Goal: Navigation & Orientation: Find specific page/section

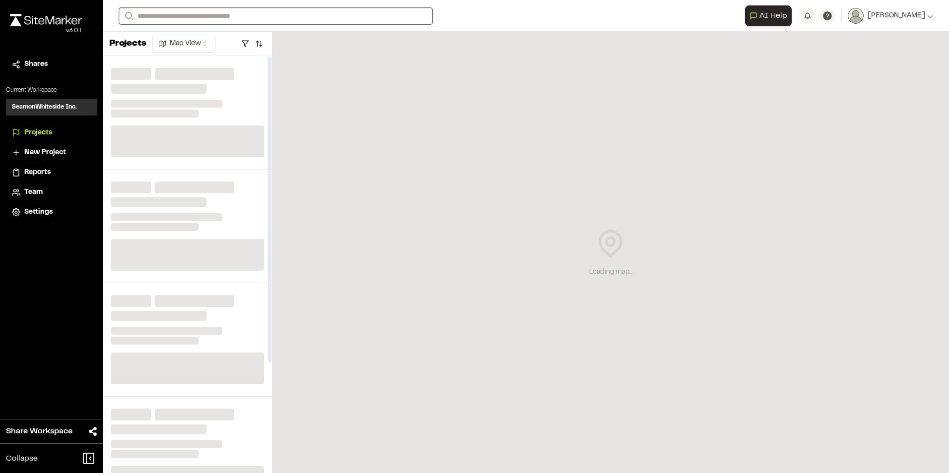
click at [218, 12] on input "Search" at bounding box center [275, 16] width 313 height 16
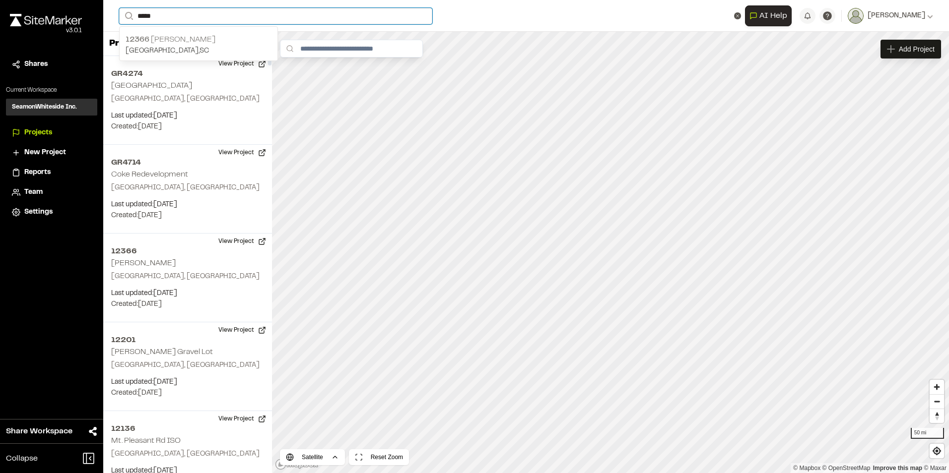
type input "*****"
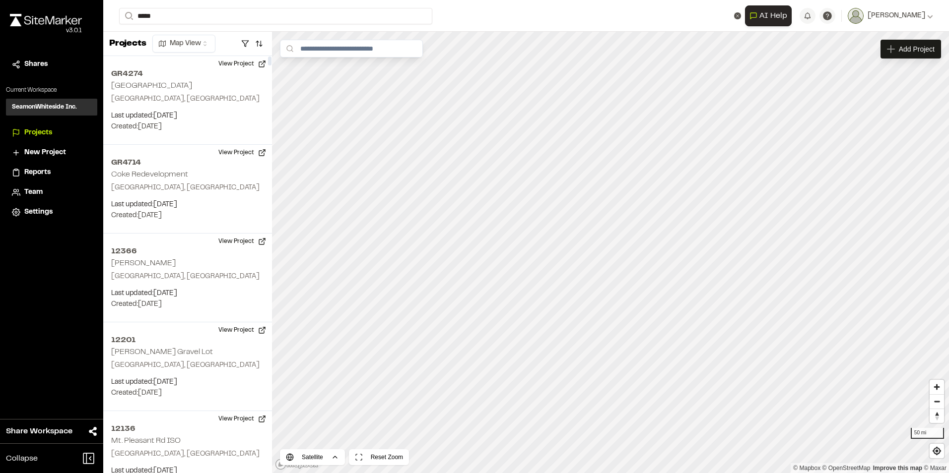
click at [217, 37] on p "12366 [PERSON_NAME]" at bounding box center [199, 40] width 146 height 12
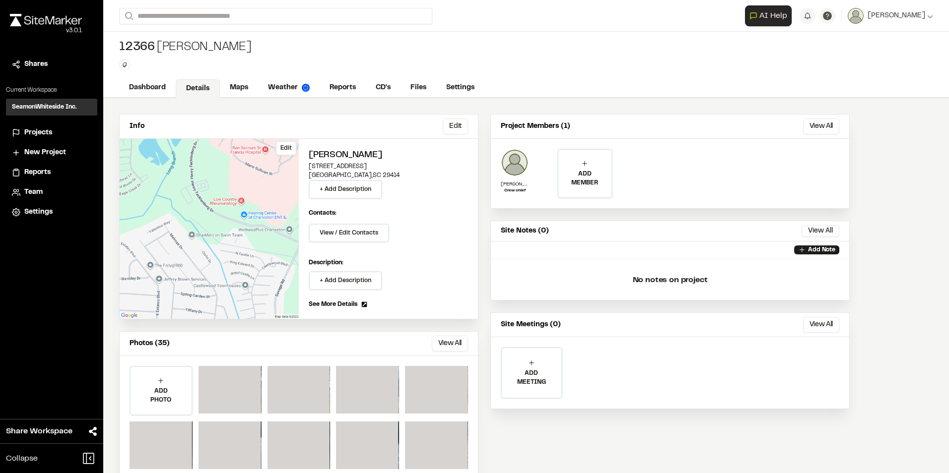
scroll to position [22, 0]
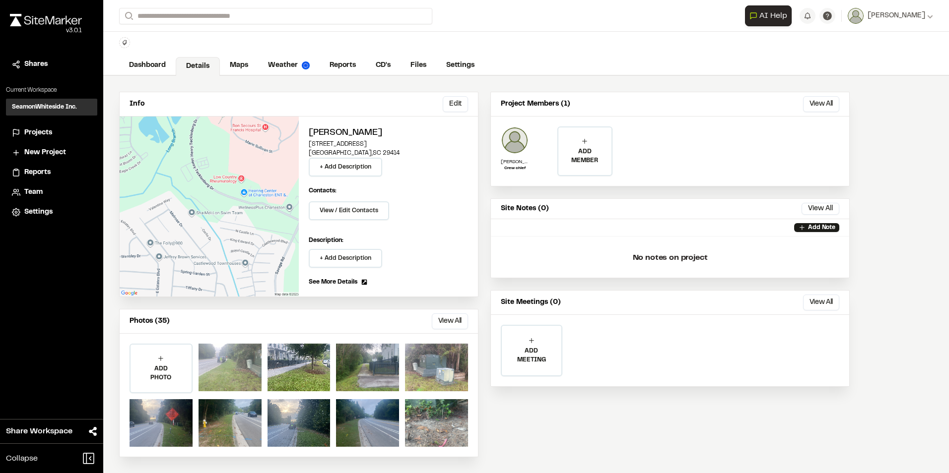
click at [232, 365] on div at bounding box center [229, 368] width 63 height 48
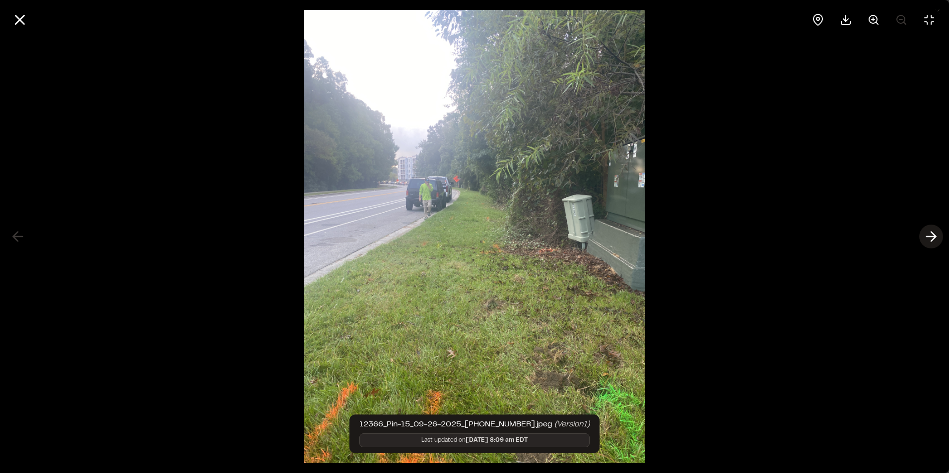
click at [925, 234] on icon at bounding box center [931, 236] width 16 height 17
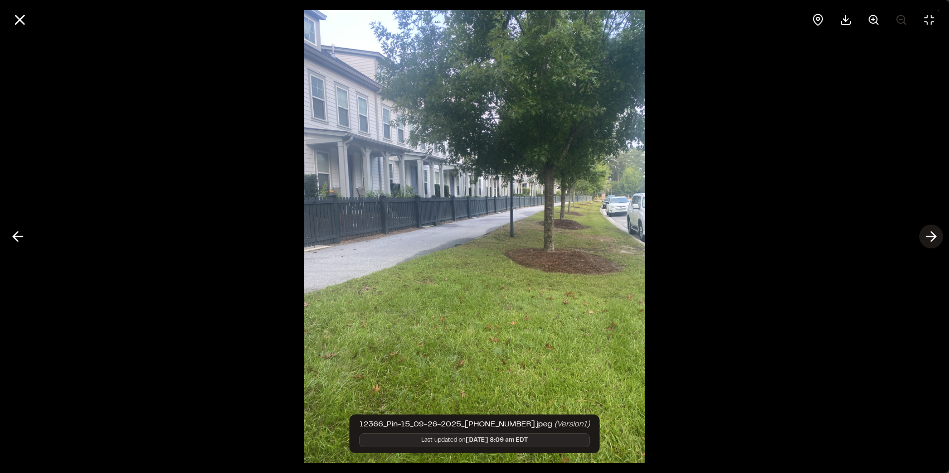
click at [925, 234] on icon at bounding box center [931, 236] width 16 height 17
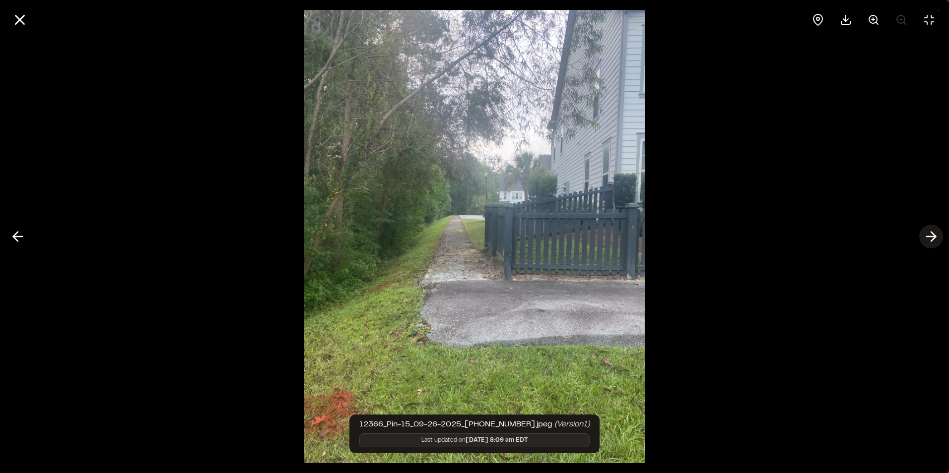
click at [925, 234] on icon at bounding box center [931, 236] width 16 height 17
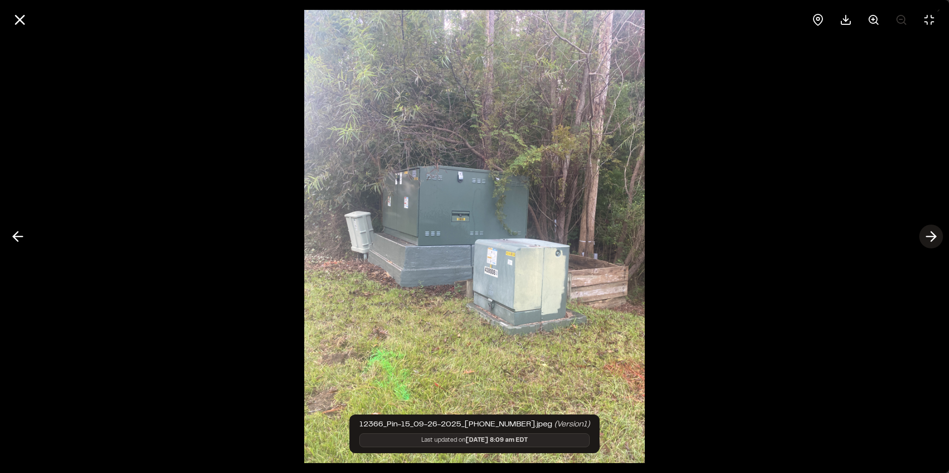
click at [925, 234] on icon at bounding box center [931, 236] width 16 height 17
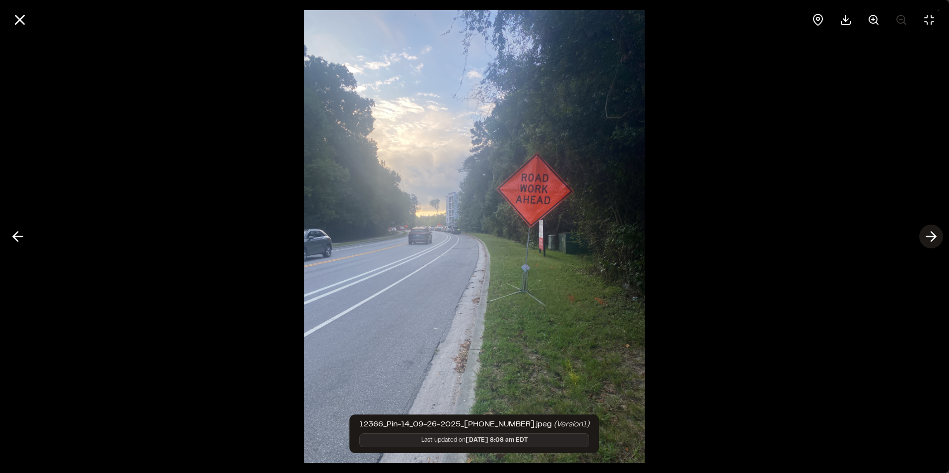
click at [928, 235] on icon at bounding box center [931, 236] width 16 height 17
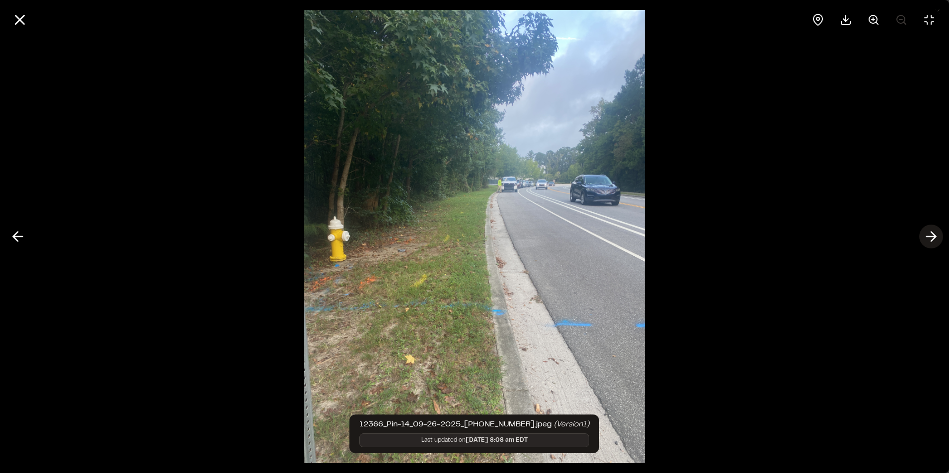
click at [928, 235] on icon at bounding box center [931, 236] width 16 height 17
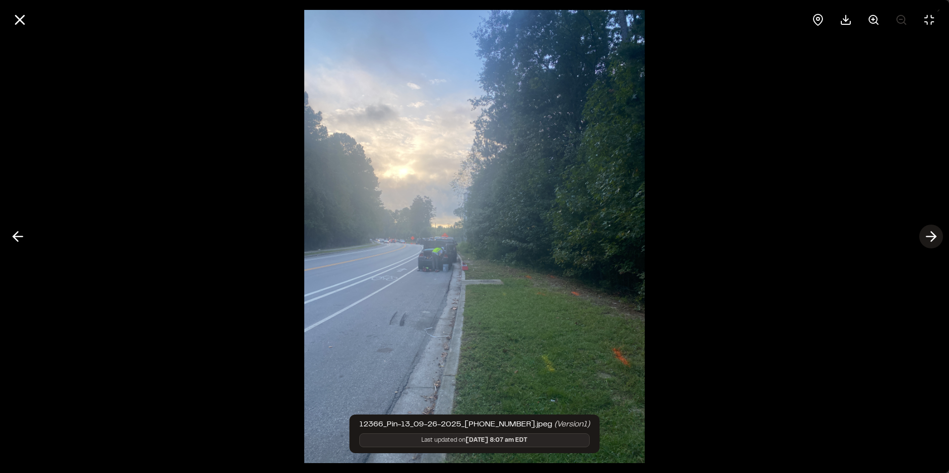
click at [928, 235] on icon at bounding box center [931, 236] width 16 height 17
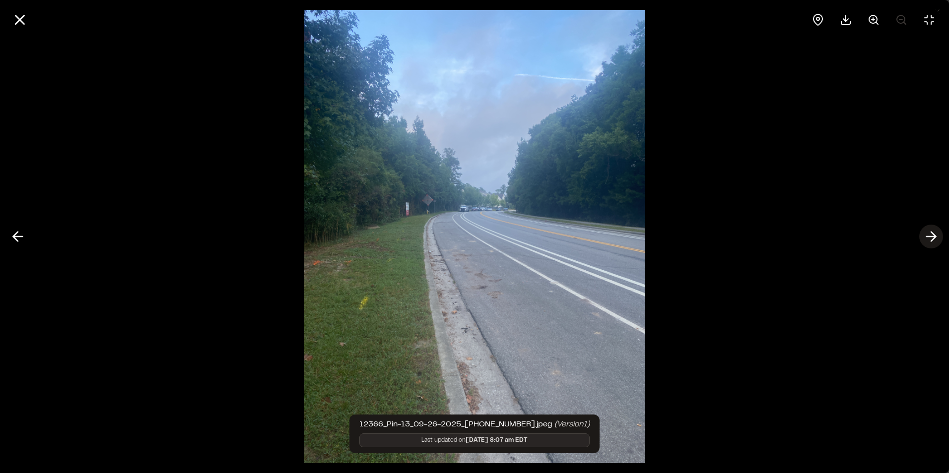
click at [928, 235] on icon at bounding box center [931, 236] width 16 height 17
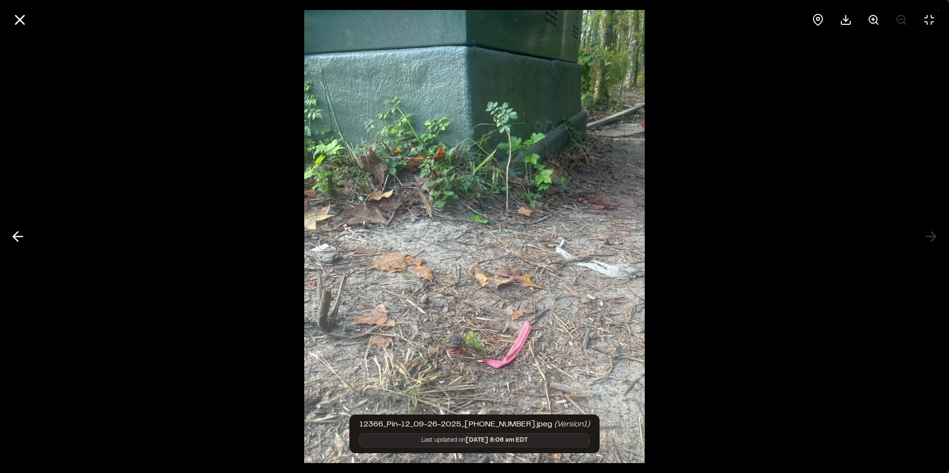
click at [930, 236] on div at bounding box center [474, 236] width 949 height 473
click at [19, 24] on icon at bounding box center [19, 19] width 17 height 17
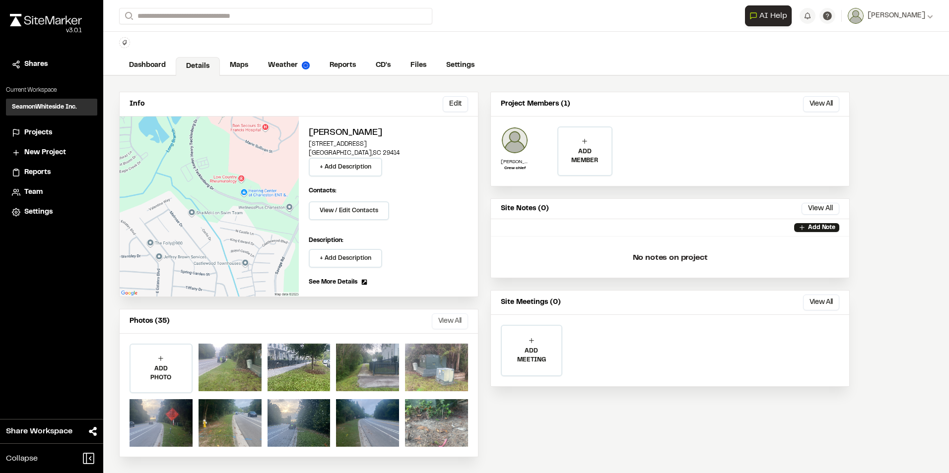
click at [455, 322] on button "View All" at bounding box center [450, 322] width 36 height 16
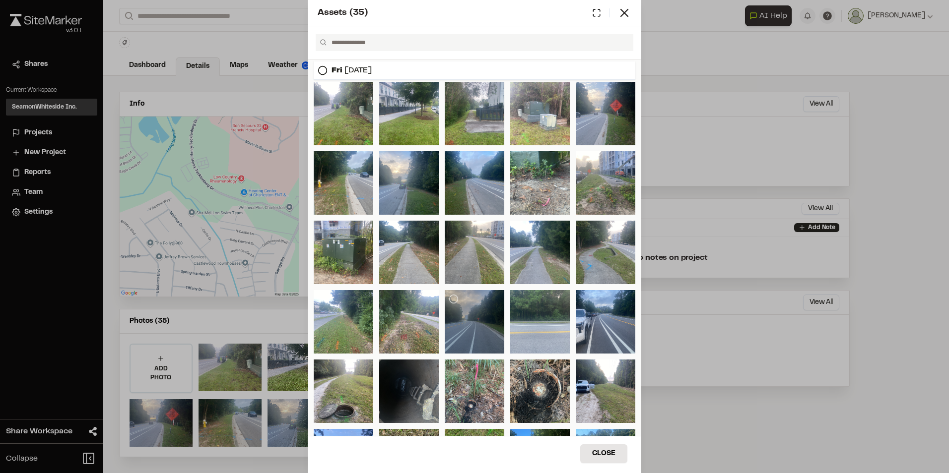
scroll to position [91, 0]
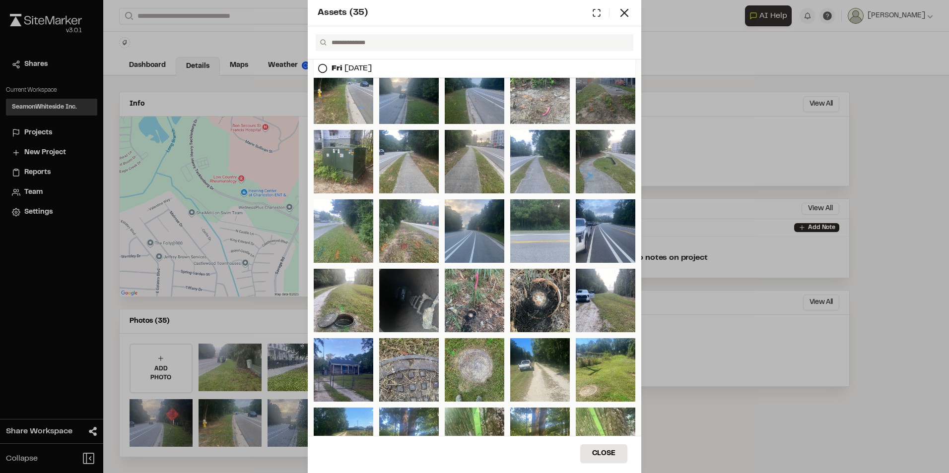
click at [604, 102] on div at bounding box center [606, 93] width 60 height 64
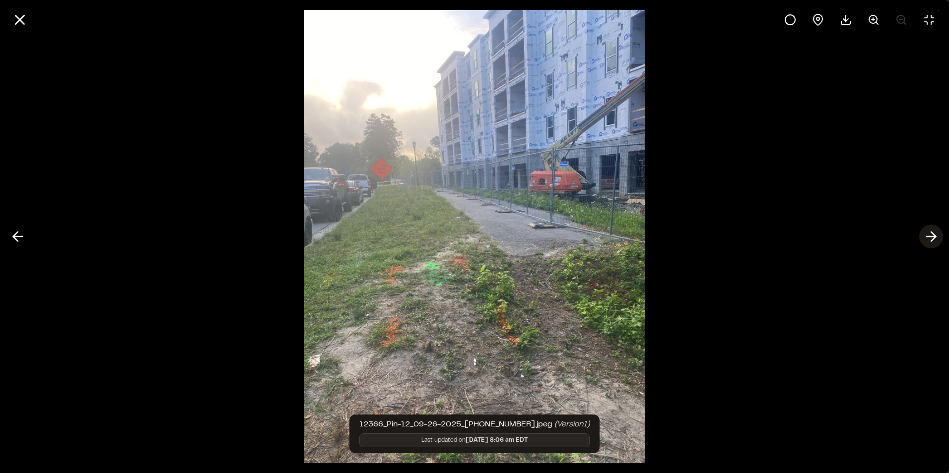
click at [938, 236] on icon at bounding box center [931, 236] width 16 height 17
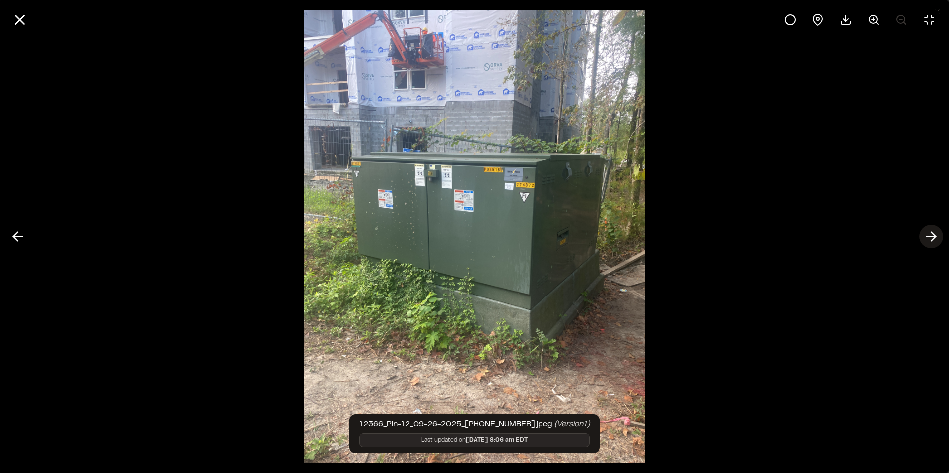
click at [929, 234] on icon at bounding box center [931, 236] width 16 height 17
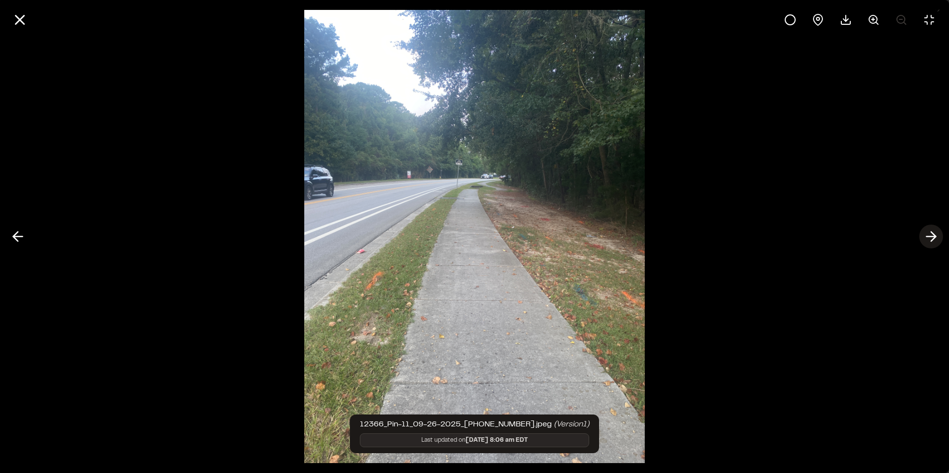
click at [929, 234] on icon at bounding box center [931, 236] width 16 height 17
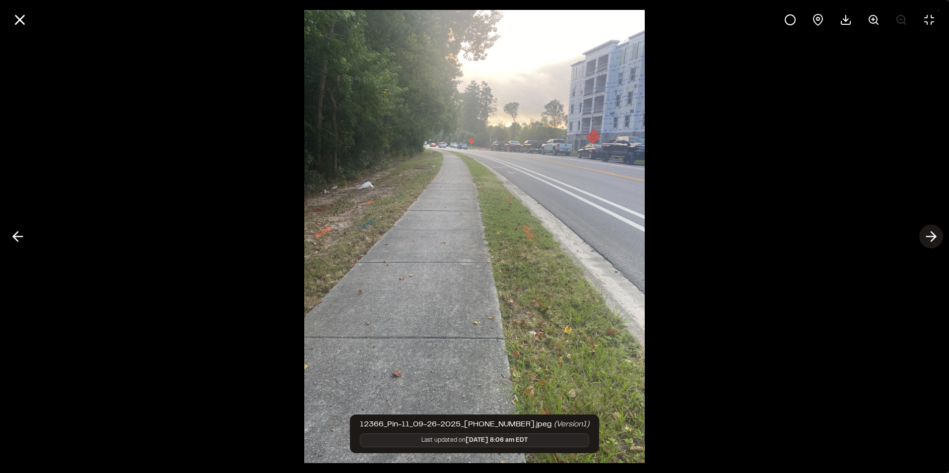
click at [929, 234] on icon at bounding box center [931, 236] width 16 height 17
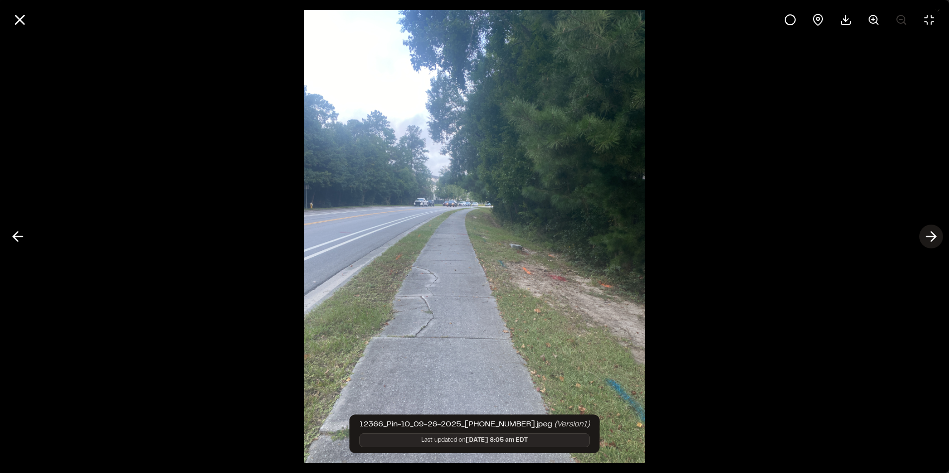
click at [929, 234] on icon at bounding box center [931, 236] width 16 height 17
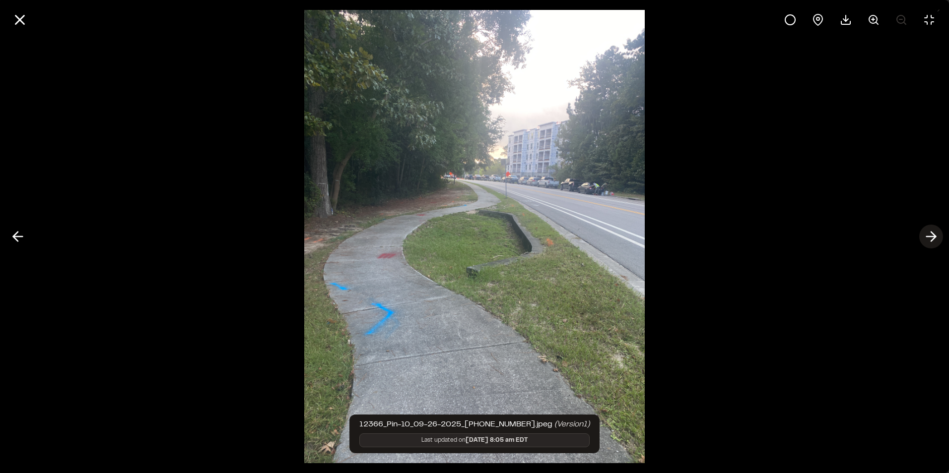
click at [929, 234] on icon at bounding box center [931, 236] width 16 height 17
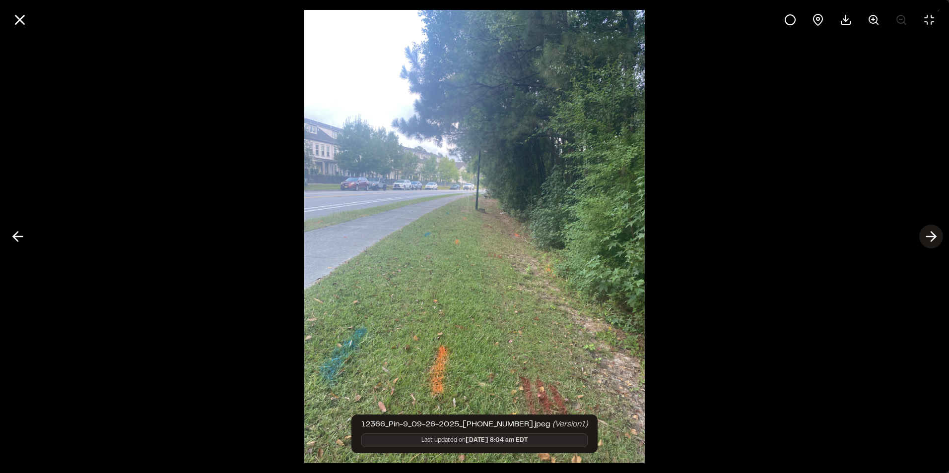
click at [929, 234] on icon at bounding box center [931, 236] width 16 height 17
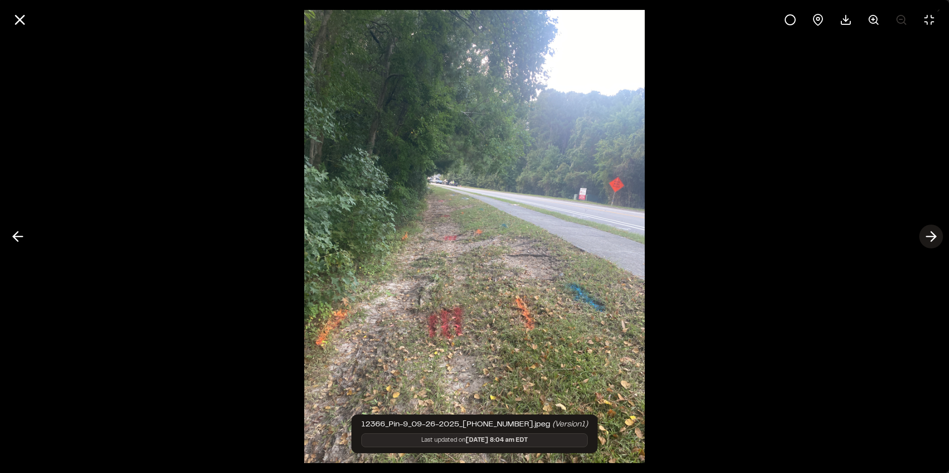
click at [929, 234] on icon at bounding box center [931, 236] width 16 height 17
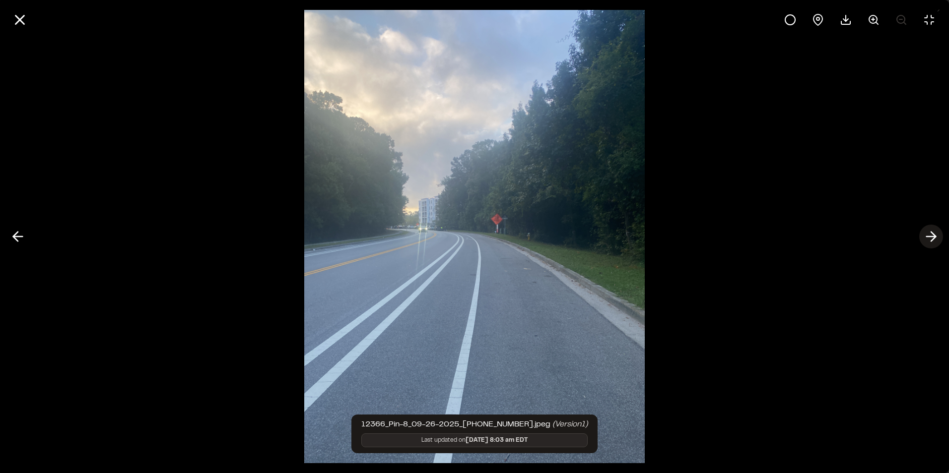
click at [929, 234] on icon at bounding box center [931, 236] width 16 height 17
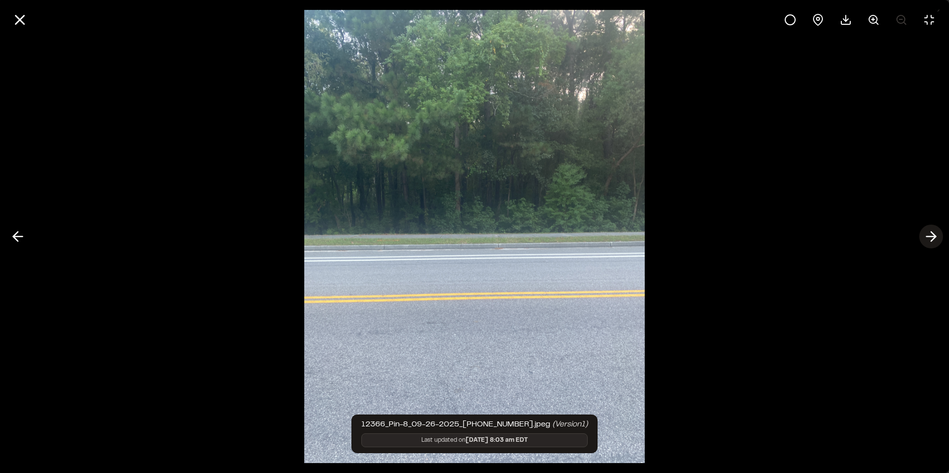
click at [929, 234] on icon at bounding box center [931, 236] width 16 height 17
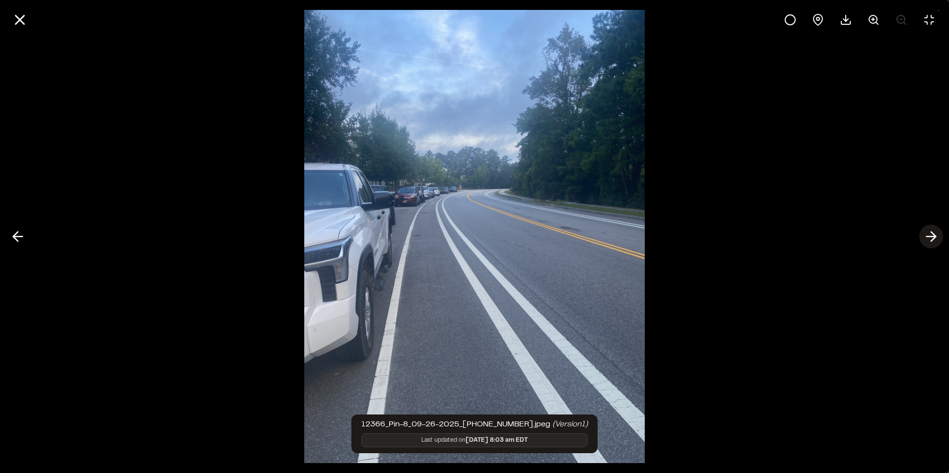
click at [929, 234] on icon at bounding box center [931, 236] width 16 height 17
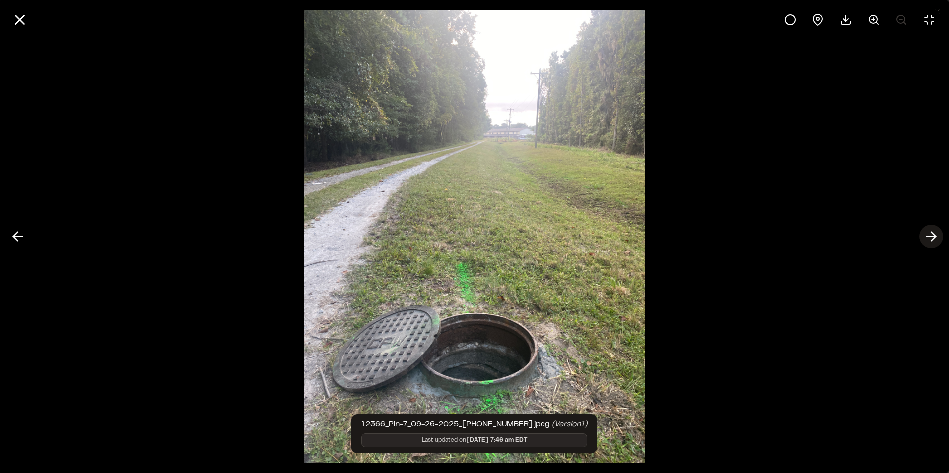
click at [929, 234] on icon at bounding box center [931, 236] width 16 height 17
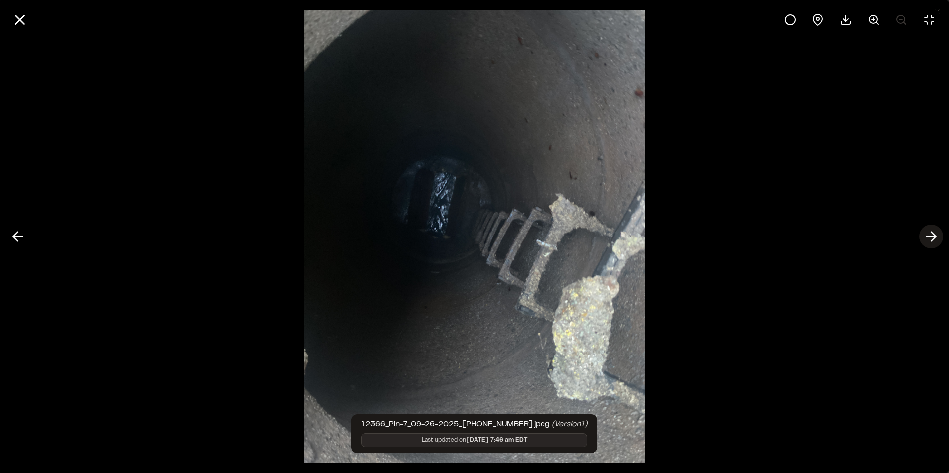
click at [929, 234] on icon at bounding box center [931, 236] width 16 height 17
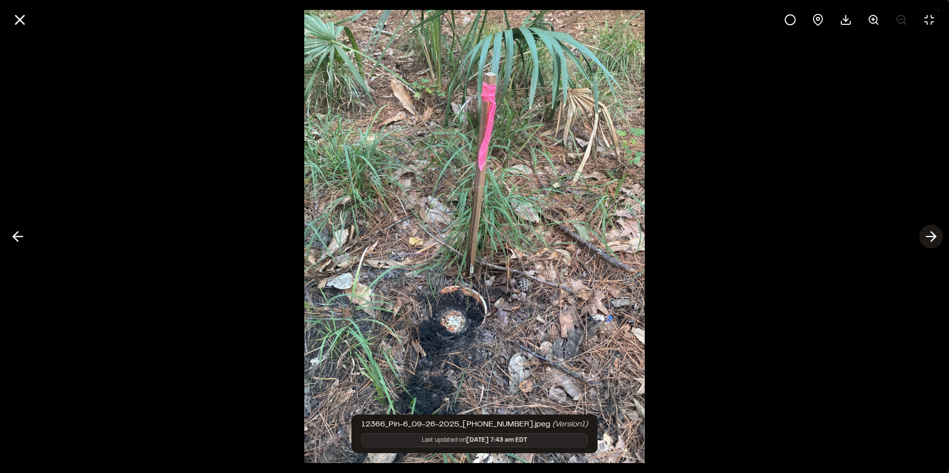
click at [929, 234] on icon at bounding box center [931, 236] width 16 height 17
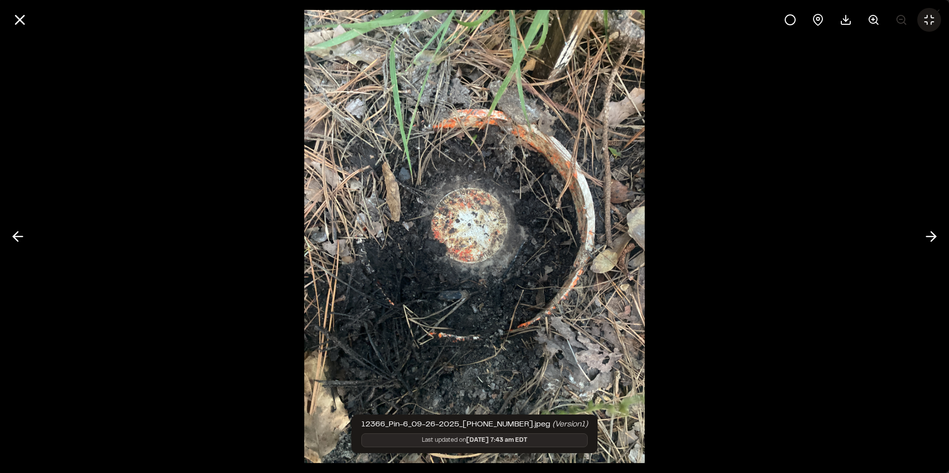
click at [930, 20] on icon at bounding box center [929, 20] width 12 height 12
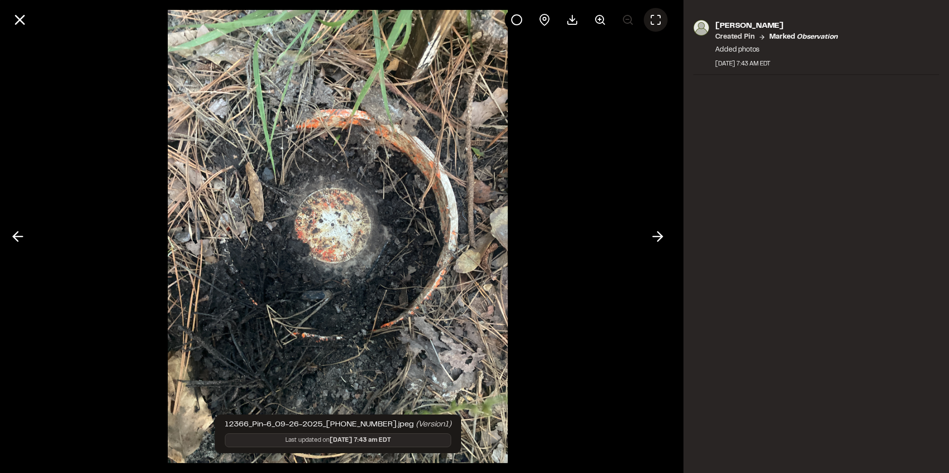
click at [654, 16] on icon at bounding box center [656, 20] width 12 height 12
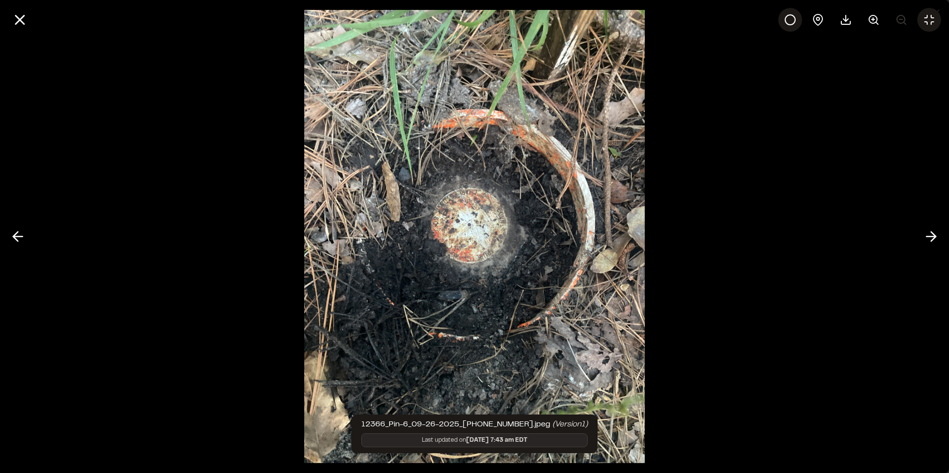
click at [791, 21] on icon at bounding box center [790, 20] width 12 height 12
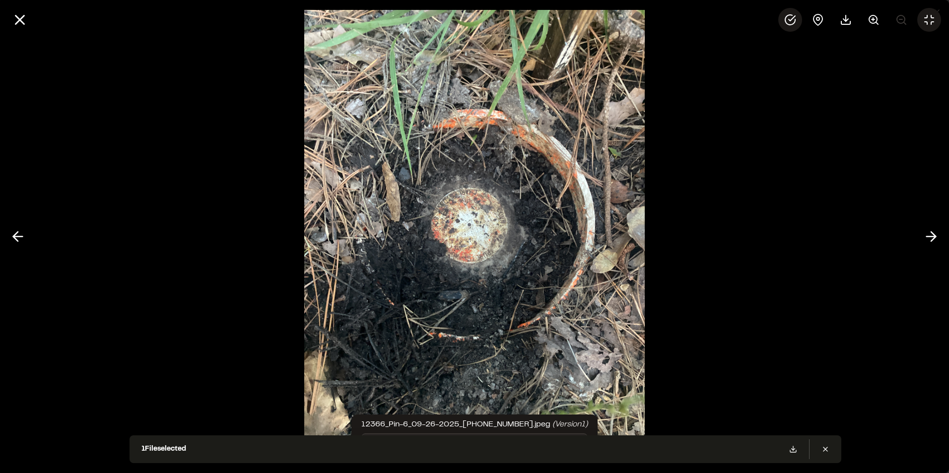
click at [469, 231] on img at bounding box center [474, 236] width 340 height 473
click at [826, 448] on div at bounding box center [474, 236] width 949 height 473
click at [825, 450] on div at bounding box center [474, 236] width 949 height 473
click at [798, 143] on div at bounding box center [474, 236] width 949 height 473
click at [870, 21] on icon at bounding box center [873, 20] width 12 height 12
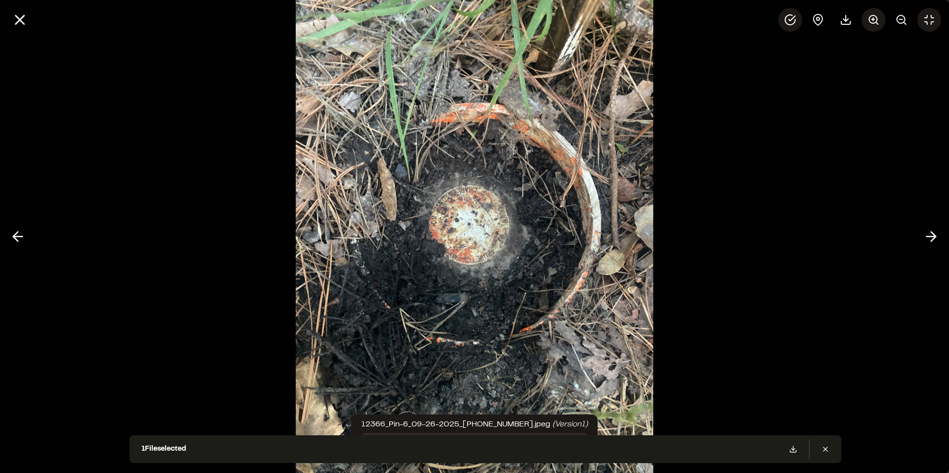
click at [871, 21] on icon at bounding box center [873, 20] width 12 height 12
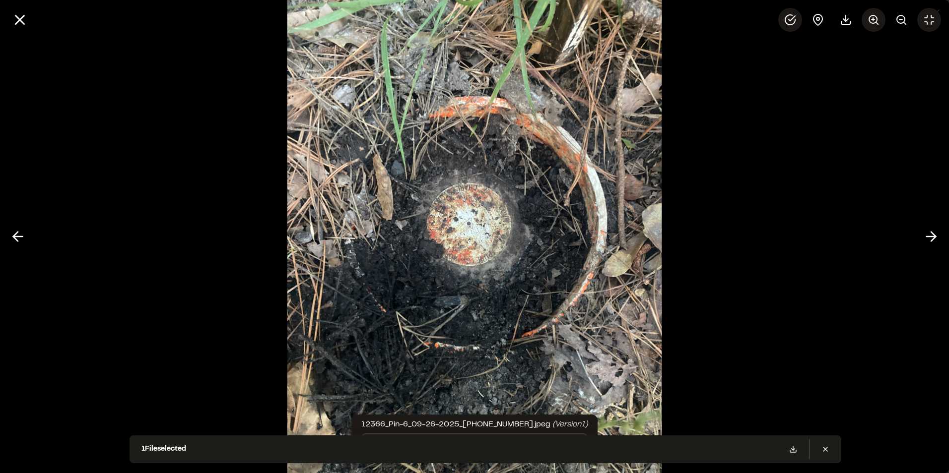
click at [871, 21] on icon at bounding box center [873, 20] width 12 height 12
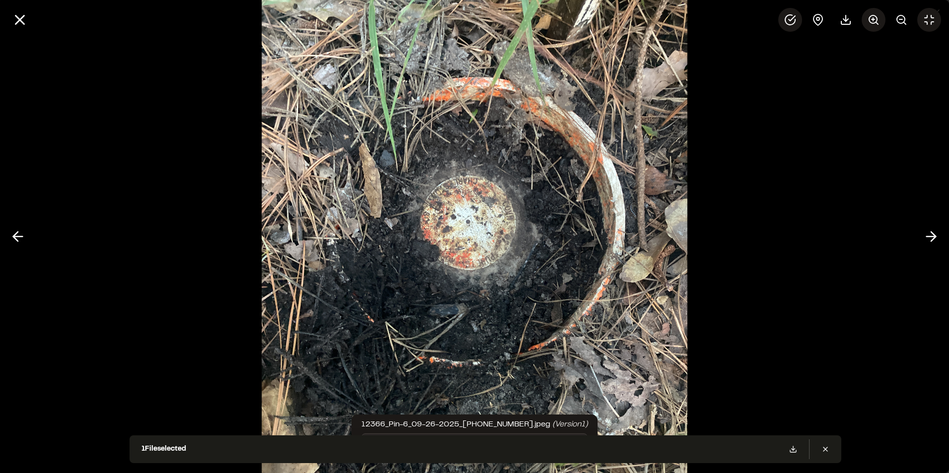
click at [871, 21] on icon at bounding box center [873, 20] width 12 height 12
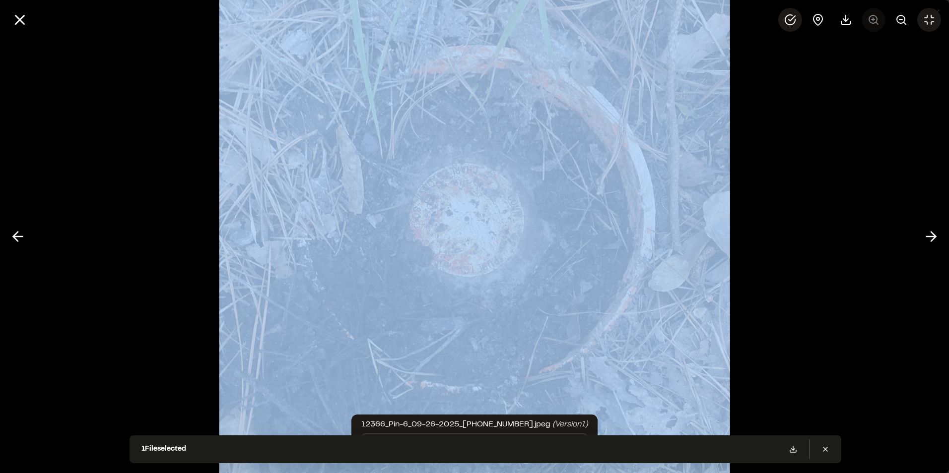
click at [871, 21] on div at bounding box center [859, 20] width 163 height 24
click at [869, 134] on div at bounding box center [474, 236] width 949 height 473
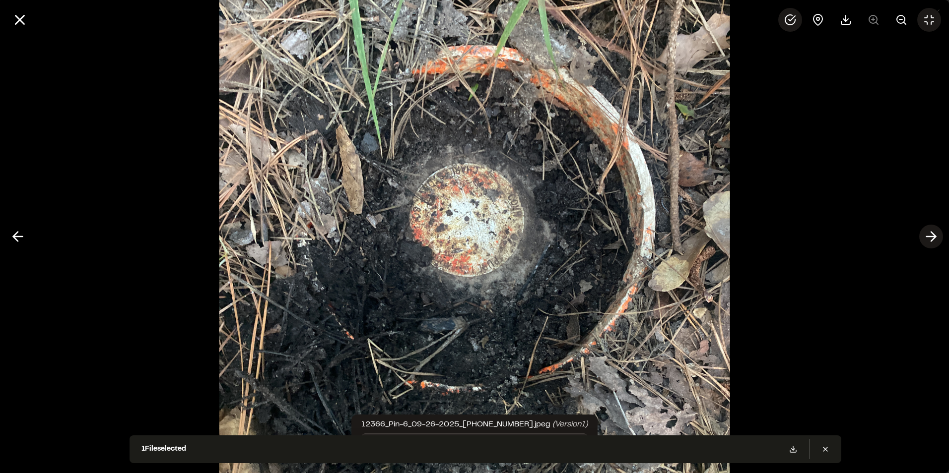
click at [926, 231] on icon at bounding box center [931, 236] width 16 height 17
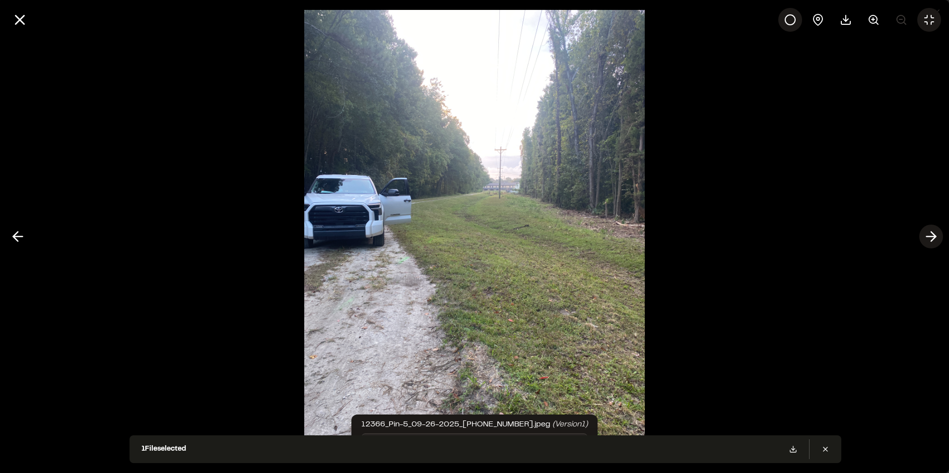
click at [925, 233] on icon at bounding box center [931, 236] width 16 height 17
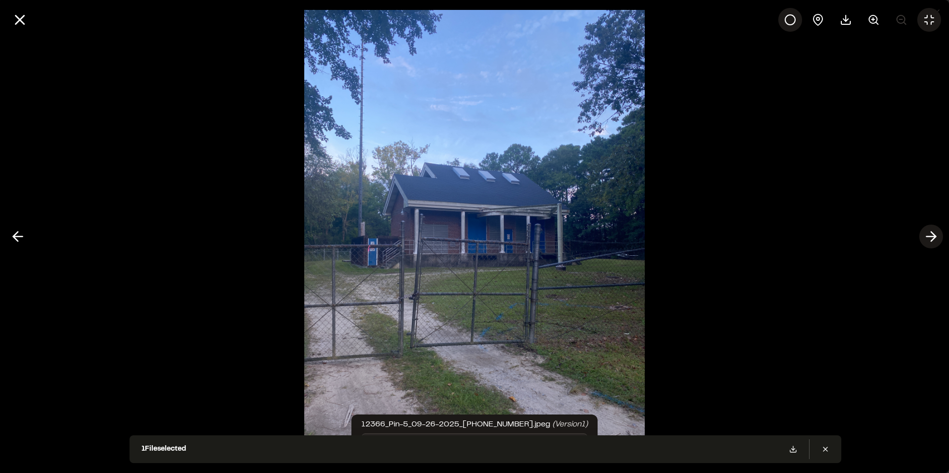
click at [931, 237] on line at bounding box center [930, 237] width 9 height 0
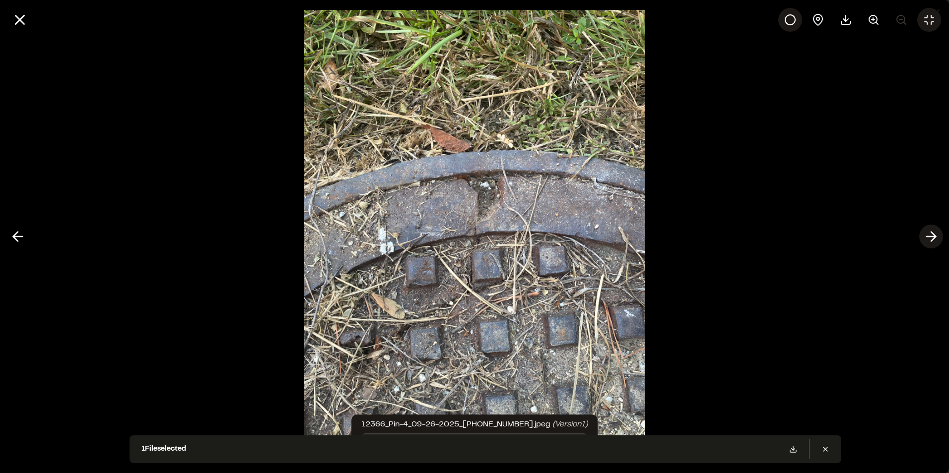
click at [931, 237] on line at bounding box center [930, 237] width 9 height 0
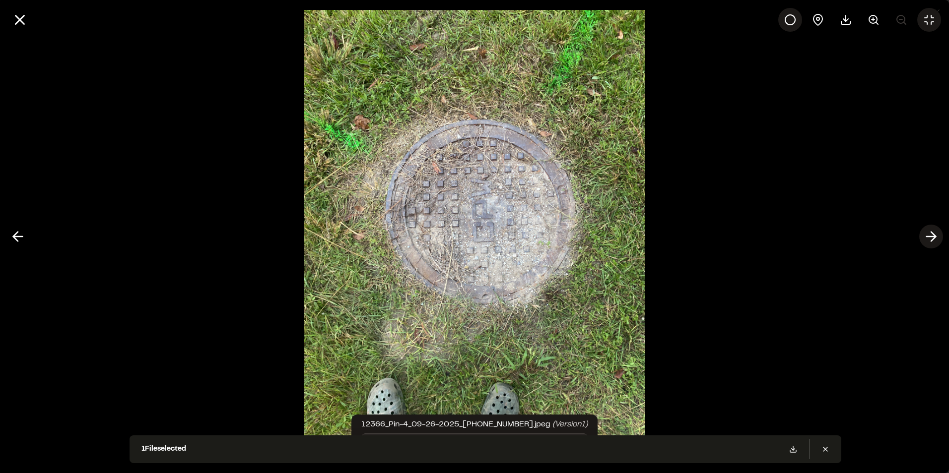
click at [931, 237] on line at bounding box center [930, 237] width 9 height 0
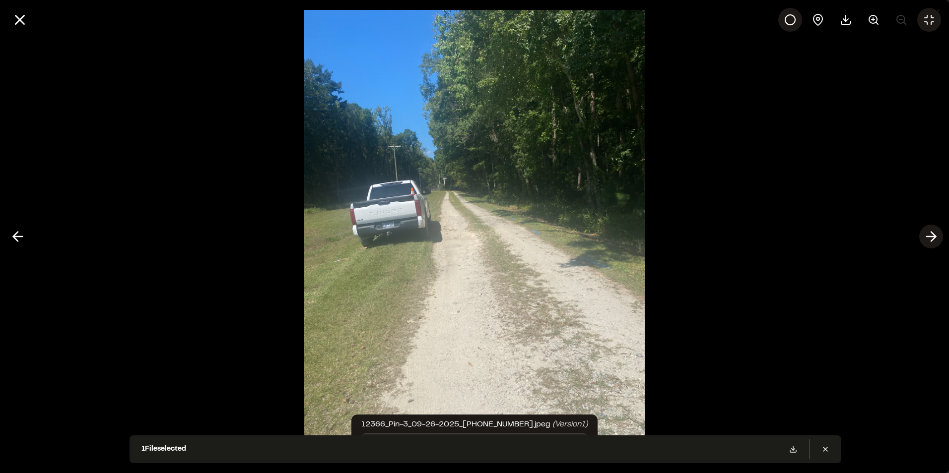
click at [931, 237] on line at bounding box center [930, 237] width 9 height 0
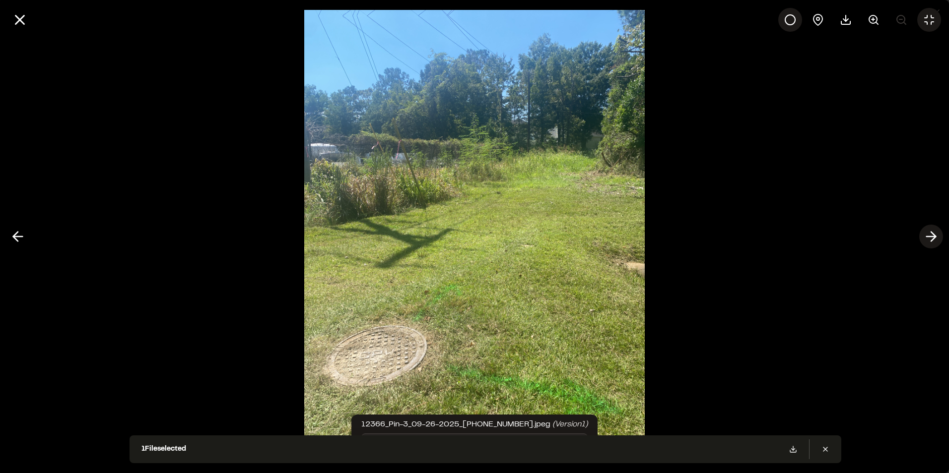
click at [931, 237] on line at bounding box center [930, 237] width 9 height 0
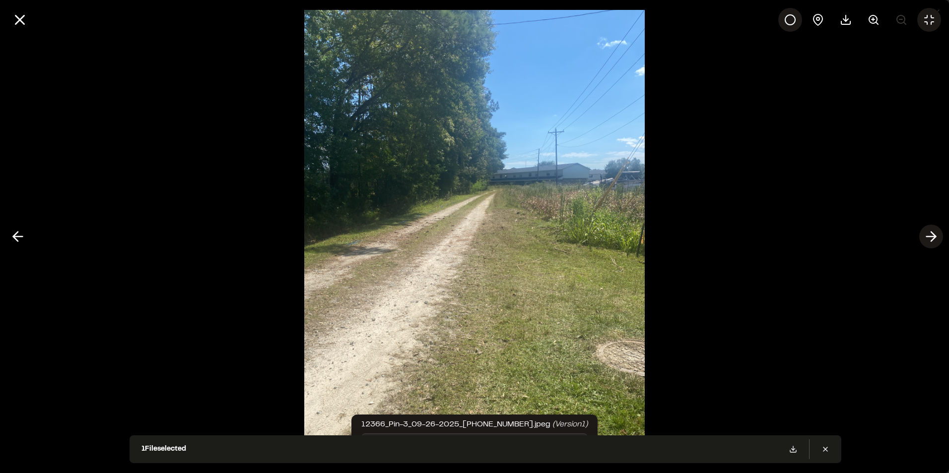
click at [931, 237] on line at bounding box center [930, 237] width 9 height 0
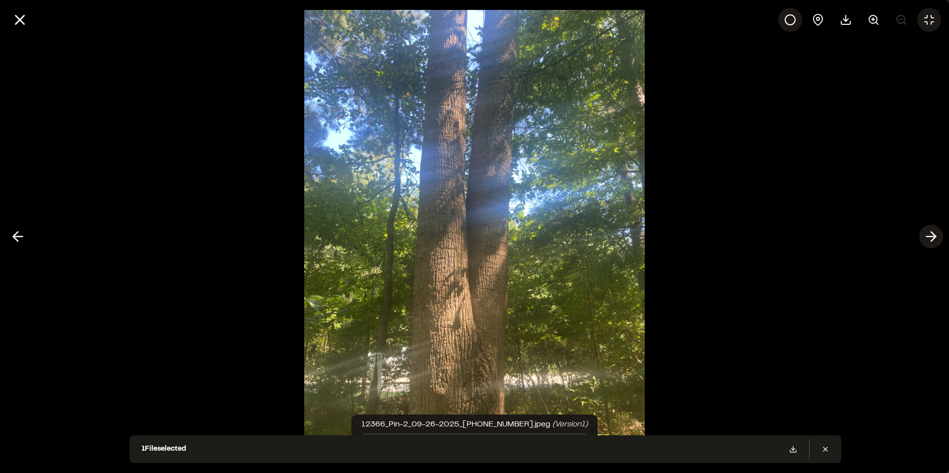
click at [931, 237] on line at bounding box center [930, 237] width 9 height 0
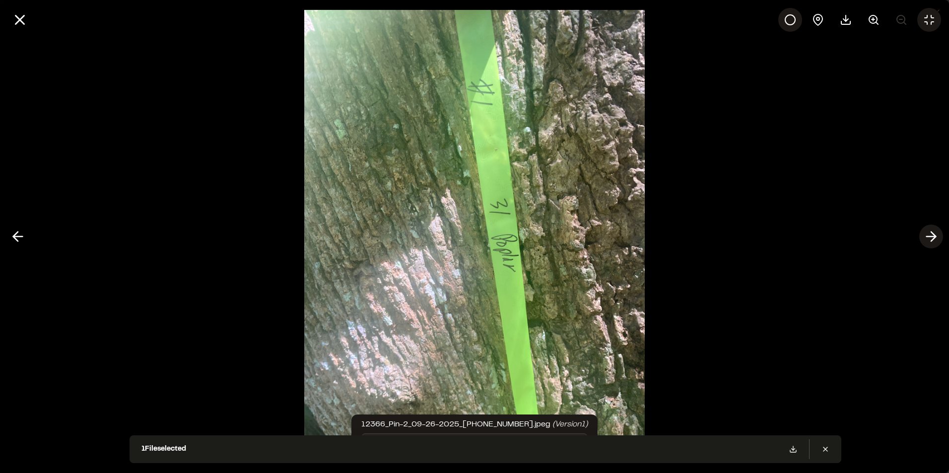
click at [931, 237] on line at bounding box center [930, 237] width 9 height 0
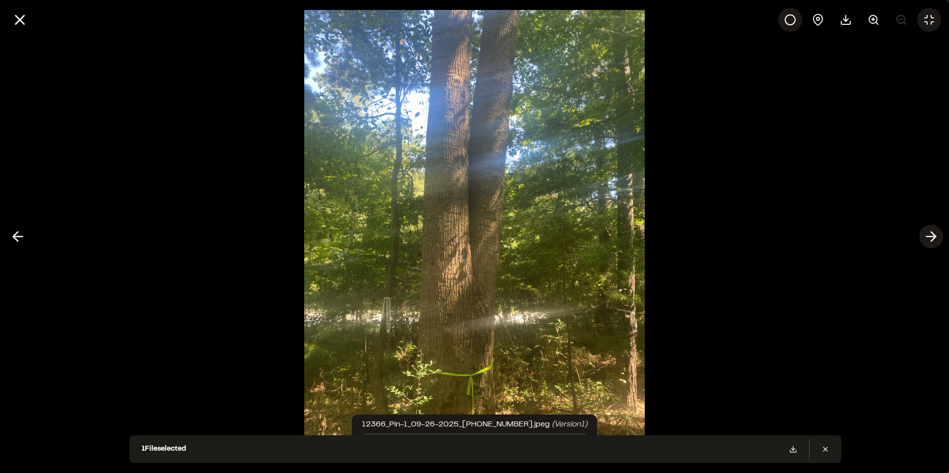
click at [931, 237] on line at bounding box center [930, 237] width 9 height 0
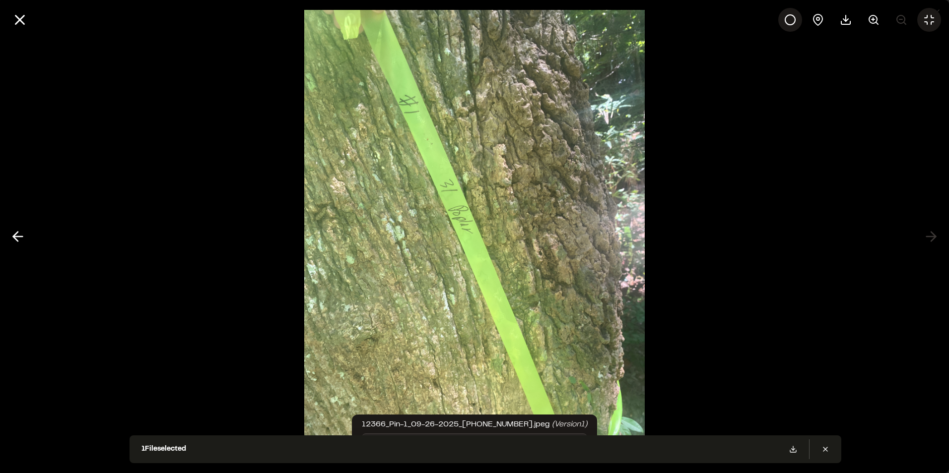
click at [930, 239] on div at bounding box center [474, 236] width 949 height 473
click at [826, 449] on div at bounding box center [474, 236] width 949 height 473
click at [826, 447] on div at bounding box center [474, 236] width 949 height 473
click at [18, 19] on line at bounding box center [20, 20] width 8 height 8
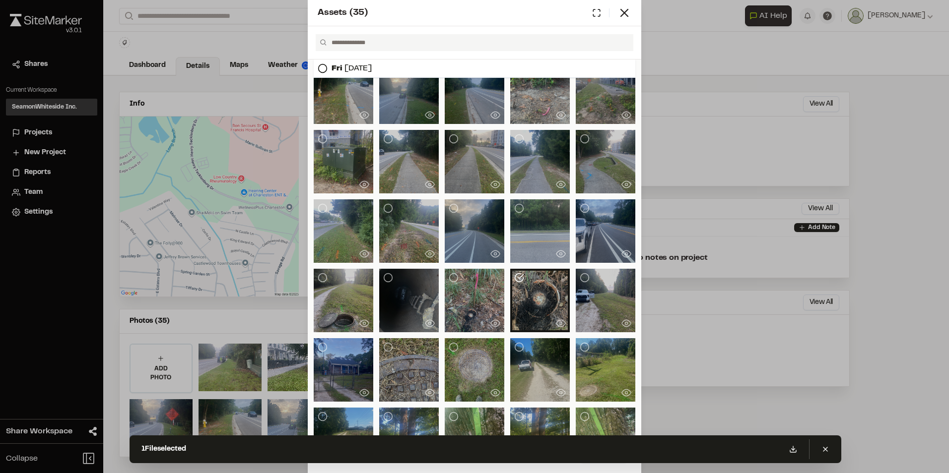
scroll to position [131, 0]
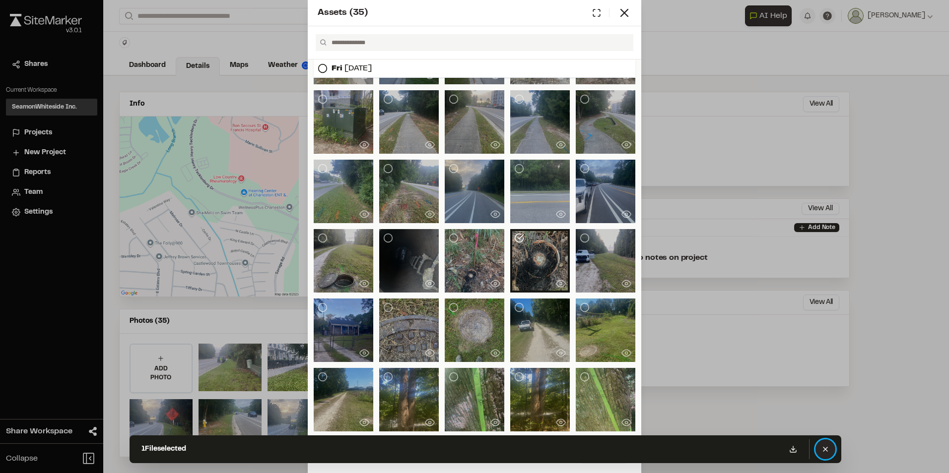
click at [824, 451] on icon at bounding box center [825, 450] width 8 height 8
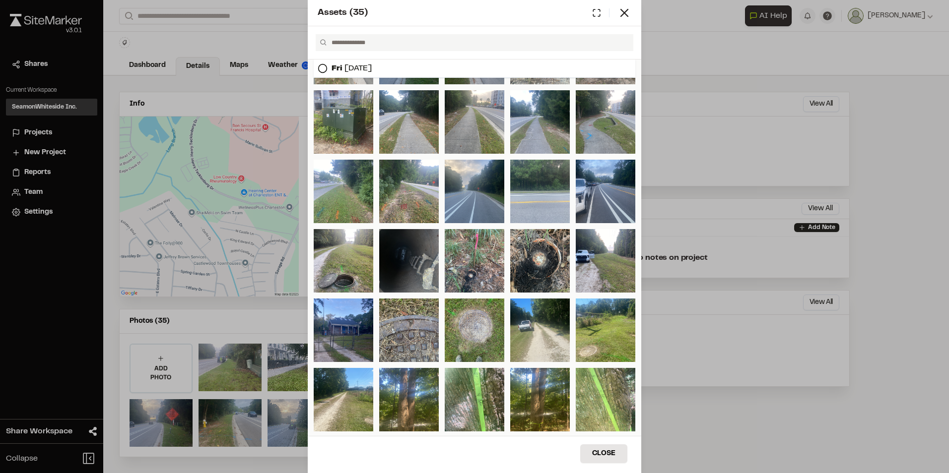
click at [708, 434] on div "Assets ( 35 ) [DATE] Close Select Download Zoom to Pin Unselect Download Zoom t…" at bounding box center [474, 236] width 949 height 473
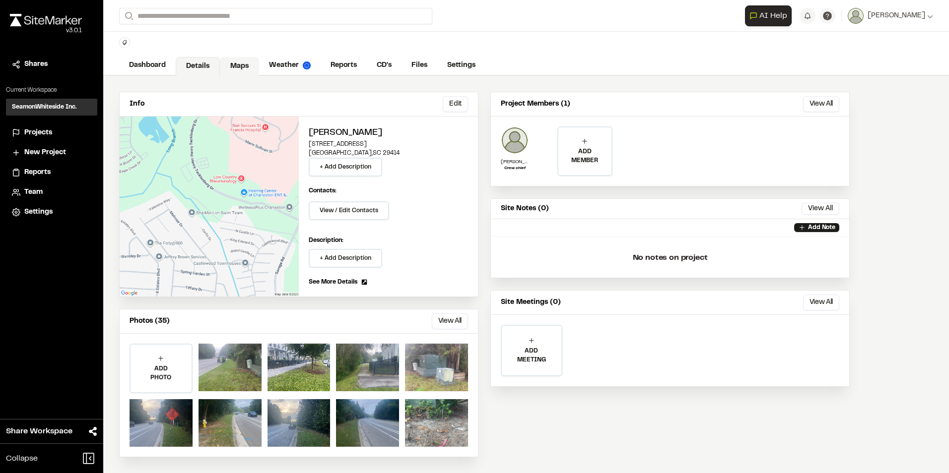
click at [241, 64] on link "Maps" at bounding box center [239, 66] width 39 height 19
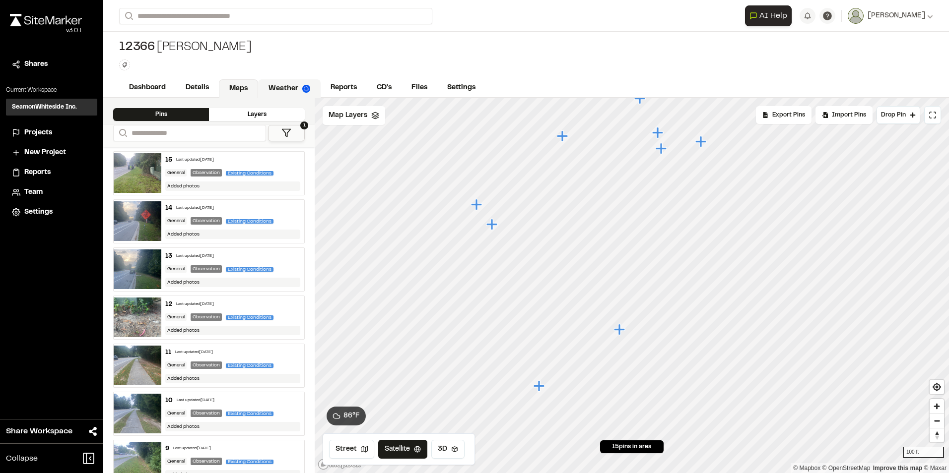
click at [284, 87] on link "Weather" at bounding box center [289, 88] width 63 height 19
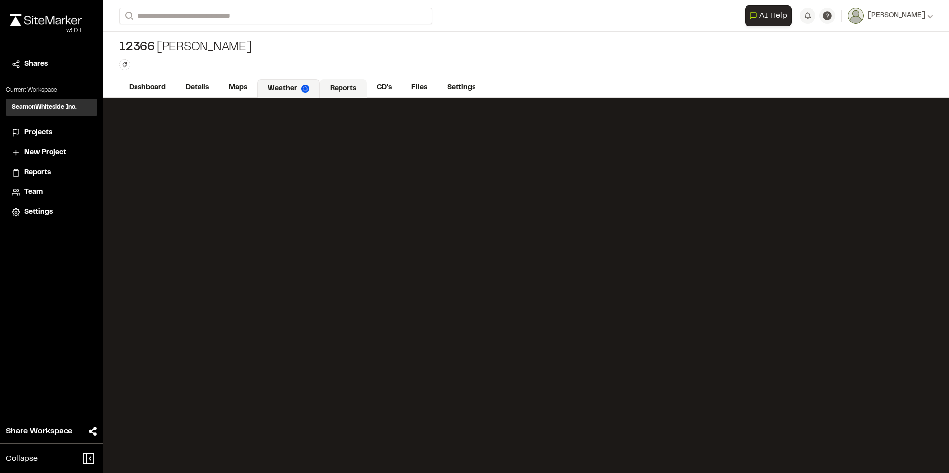
click at [333, 88] on link "Reports" at bounding box center [343, 88] width 47 height 19
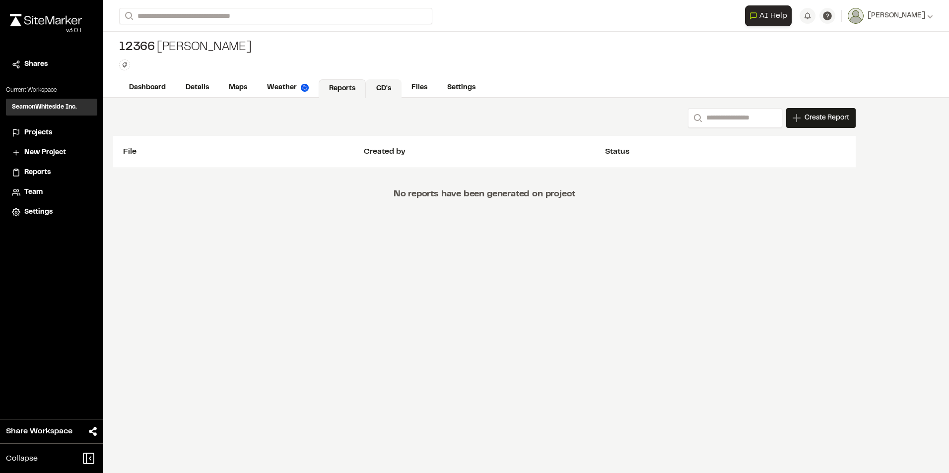
click at [387, 88] on link "CD's" at bounding box center [384, 88] width 36 height 19
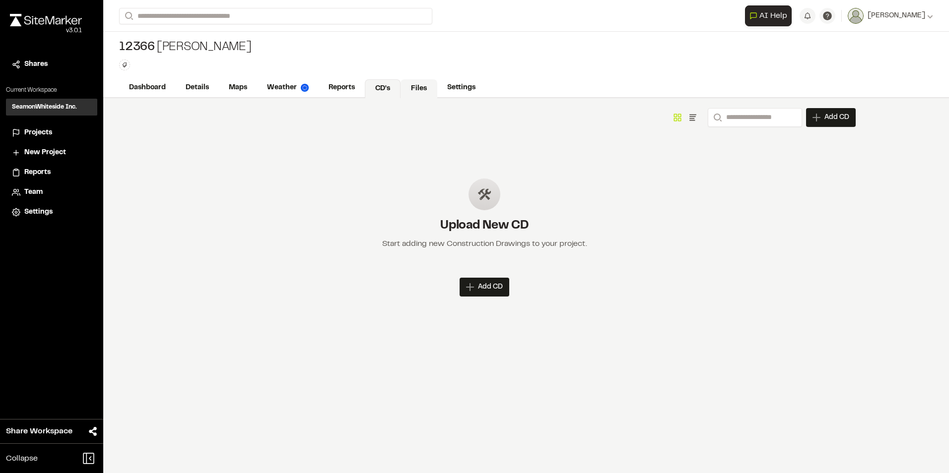
click at [417, 85] on link "Files" at bounding box center [418, 88] width 37 height 19
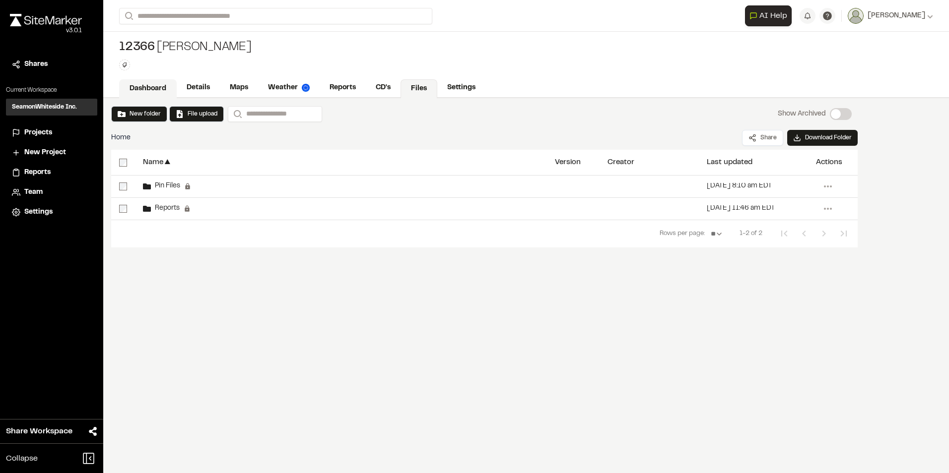
click at [146, 88] on link "Dashboard" at bounding box center [148, 88] width 58 height 19
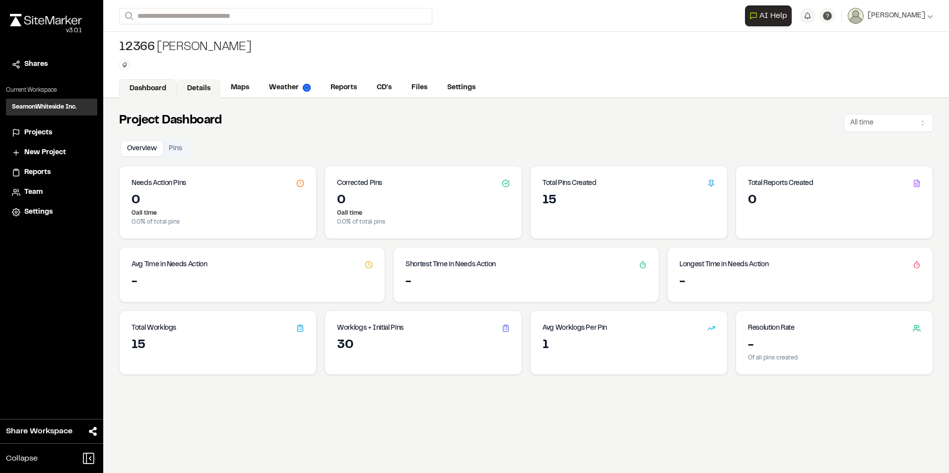
click at [198, 85] on link "Details" at bounding box center [199, 88] width 44 height 19
